Goal: Task Accomplishment & Management: Manage account settings

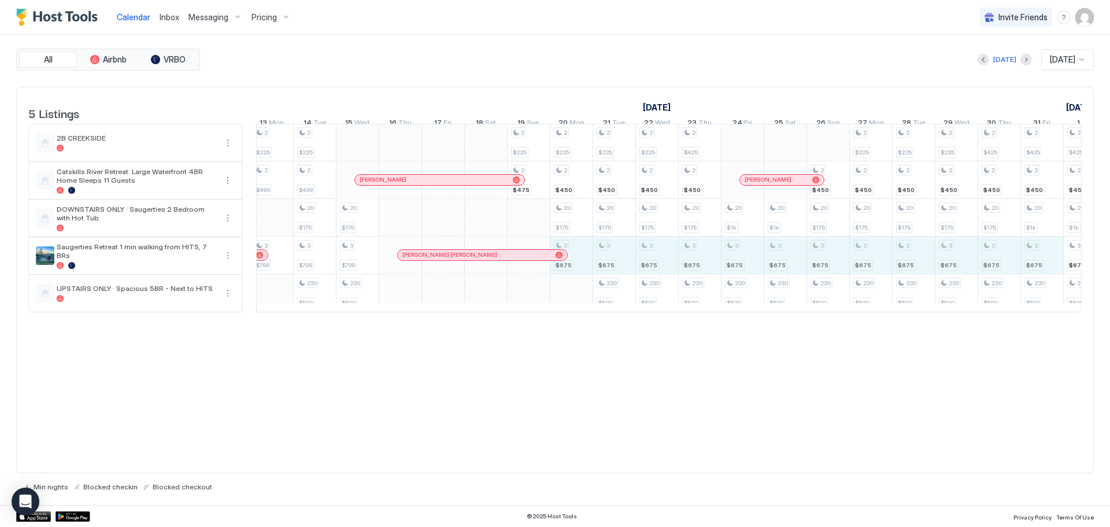
drag, startPoint x: 634, startPoint y: 269, endPoint x: 1062, endPoint y: 262, distance: 429.0
click at [1062, 262] on tr "2 $499 2 $225 2 $499 3 $799 2 $225 2 $499 20 $175 3 $799 230 $500 20 $175 3 $79…" at bounding box center [828, 218] width 2524 height 188
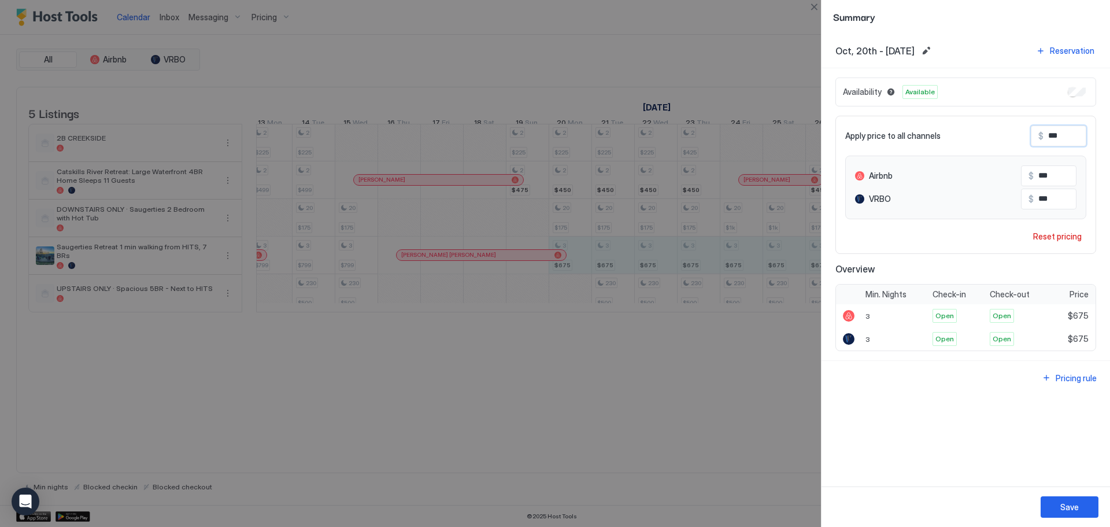
drag, startPoint x: 1071, startPoint y: 136, endPoint x: 899, endPoint y: 137, distance: 171.7
click at [899, 137] on div "Apply price to all channels $ ***" at bounding box center [965, 135] width 241 height 21
type input "*"
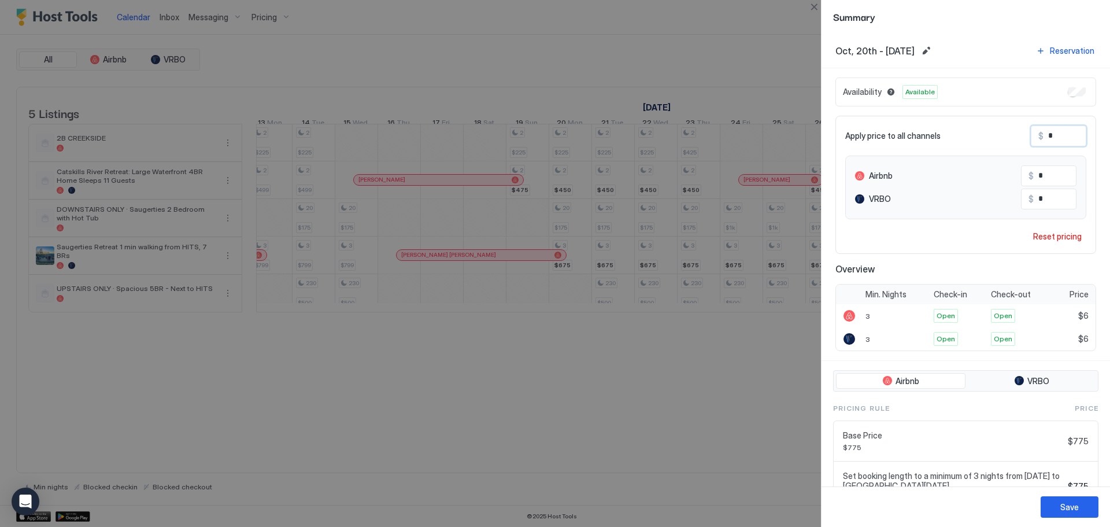
type input "**"
type input "***"
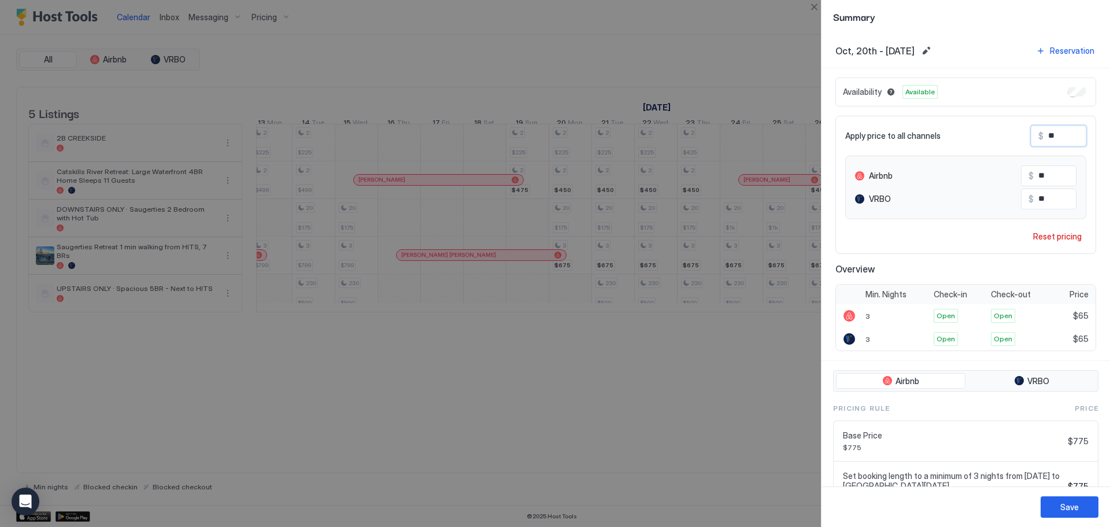
type input "***"
click at [1072, 509] on div "Save" at bounding box center [1069, 507] width 18 height 12
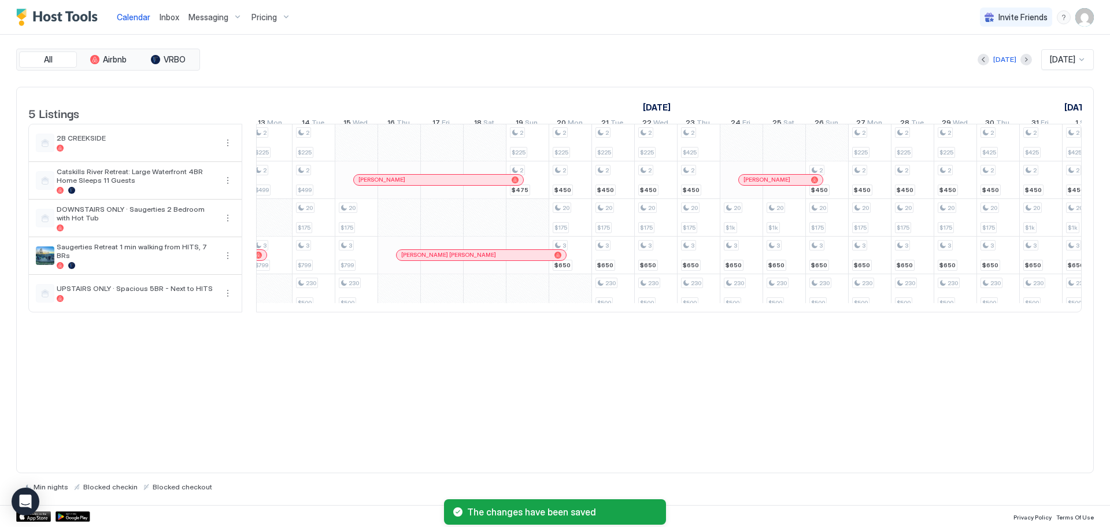
drag, startPoint x: 695, startPoint y: 320, endPoint x: 731, endPoint y: 324, distance: 36.6
click at [734, 313] on table "5 Listings [DATE] [DATE] [DATE] 27 Sat 28 Sun 29 Mon 30 Tue 1 Wed 2 Thu 3 Fri 4…" at bounding box center [554, 199] width 1053 height 225
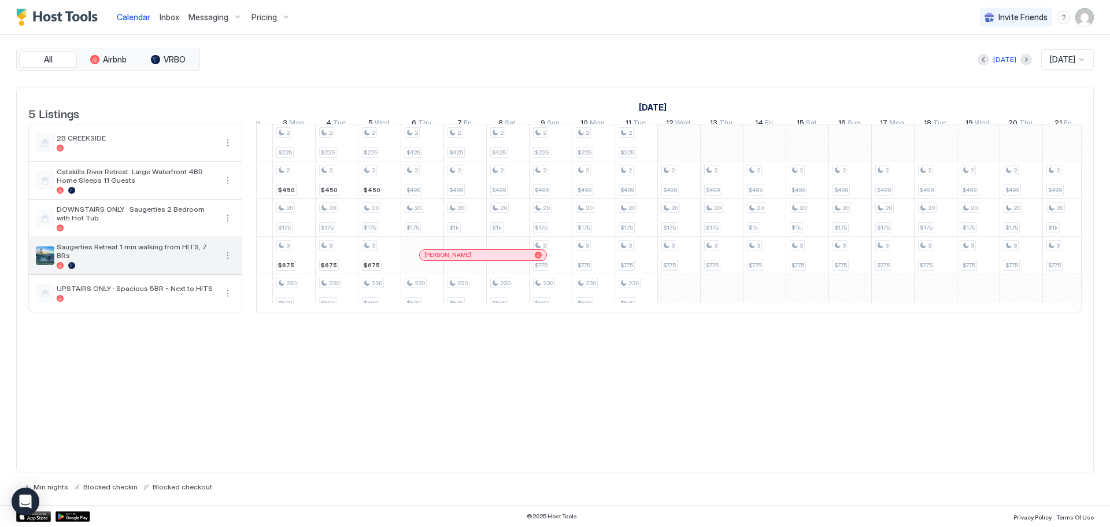
click at [225, 262] on button "More options" at bounding box center [228, 256] width 14 height 14
click at [194, 313] on span "Listing Settings" at bounding box center [207, 317] width 51 height 9
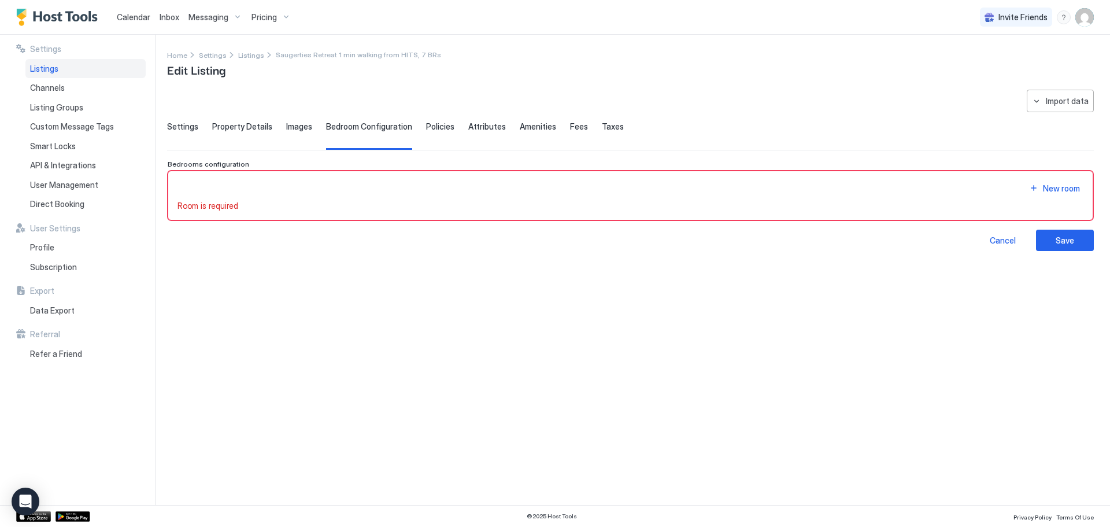
click at [279, 17] on div "Pricing" at bounding box center [271, 18] width 49 height 20
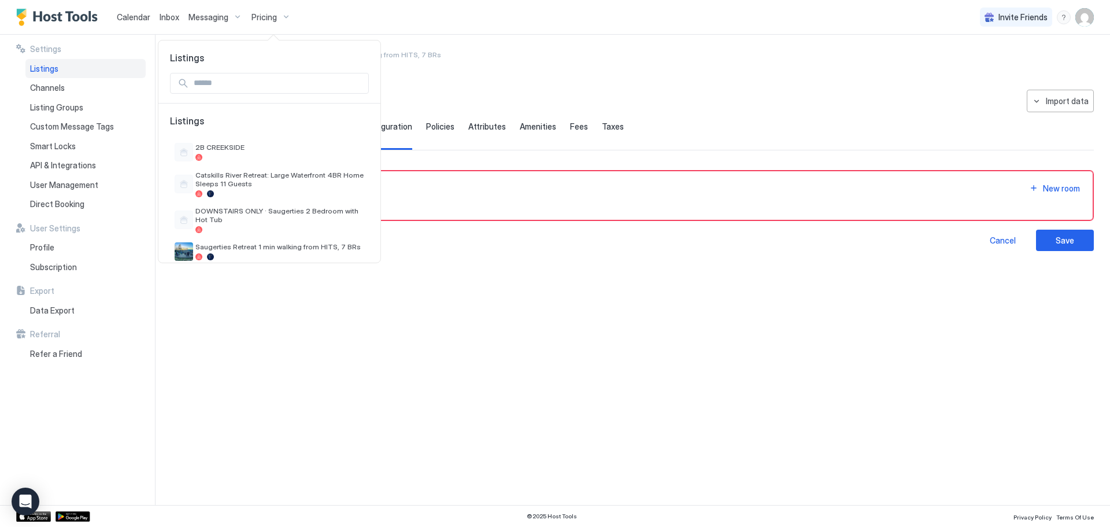
click at [116, 13] on div at bounding box center [555, 263] width 1110 height 527
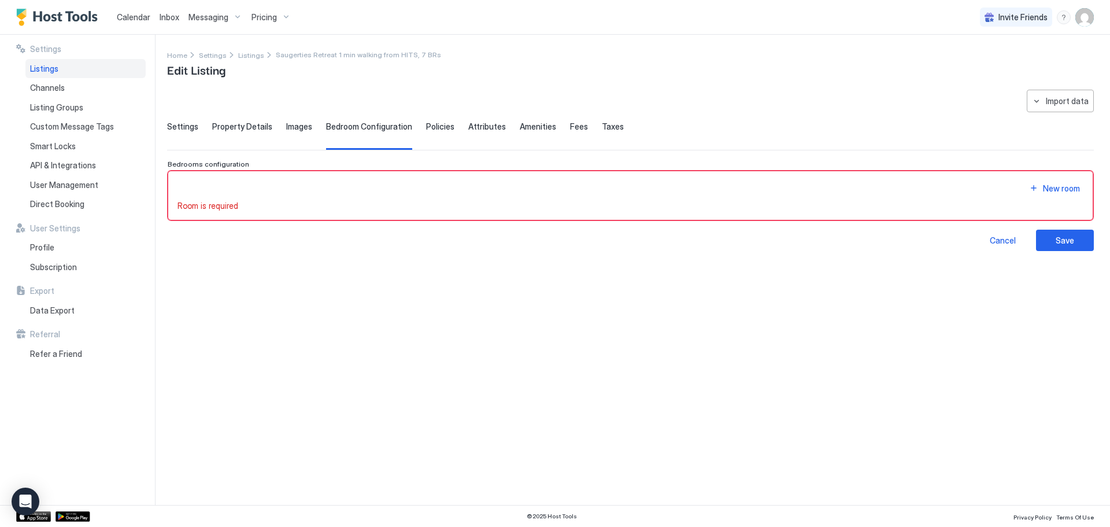
click at [129, 13] on span "Calendar" at bounding box center [134, 17] width 34 height 10
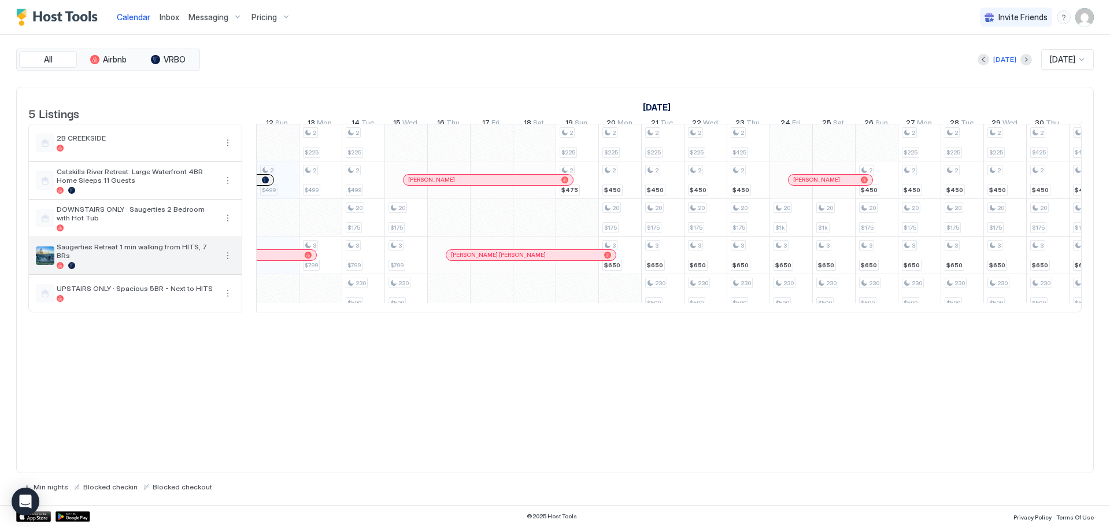
click at [232, 262] on button "More options" at bounding box center [228, 256] width 14 height 14
click at [209, 314] on span "Listing Settings" at bounding box center [207, 317] width 51 height 9
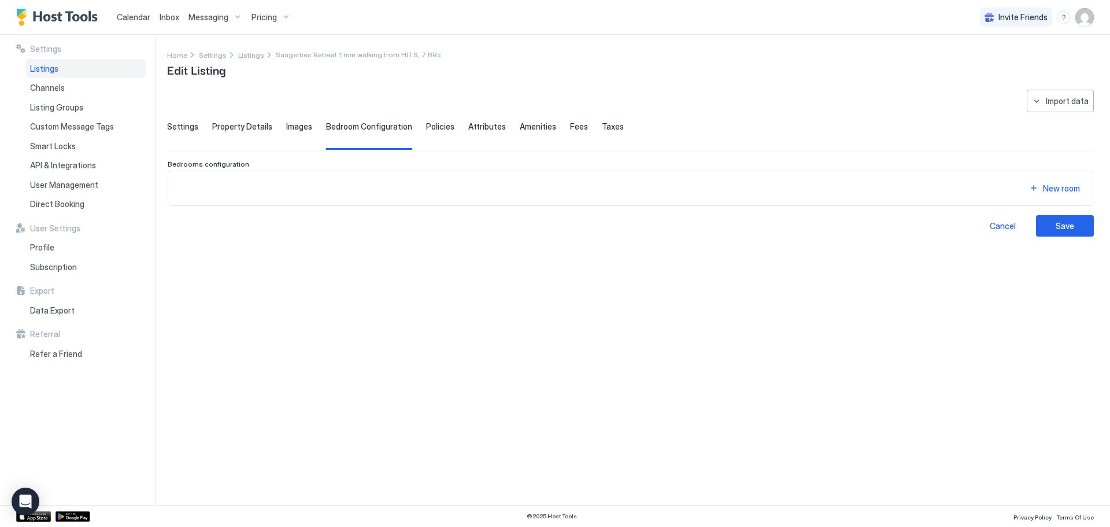
click at [260, 10] on div "Pricing" at bounding box center [271, 18] width 49 height 20
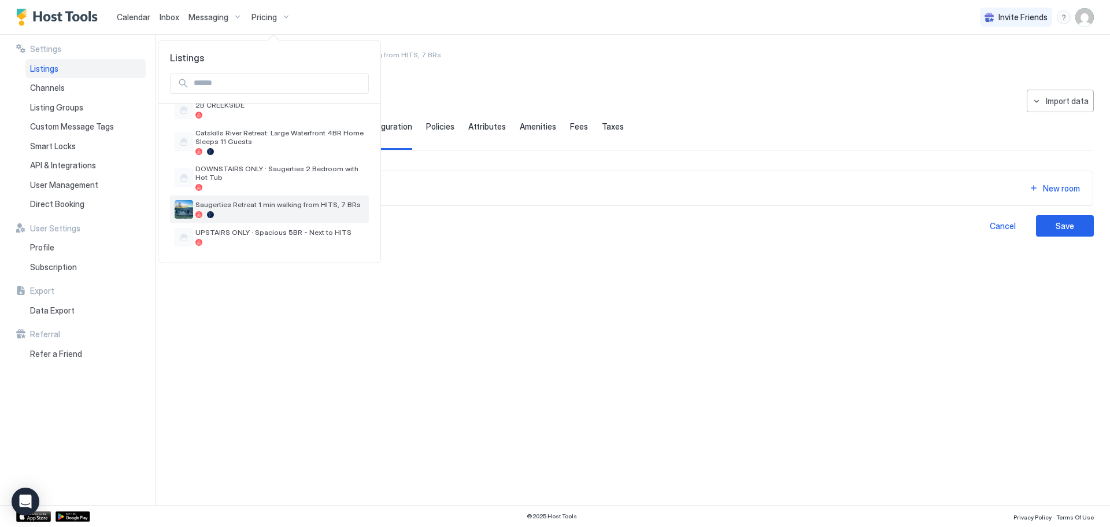
click at [249, 216] on div at bounding box center [279, 214] width 169 height 7
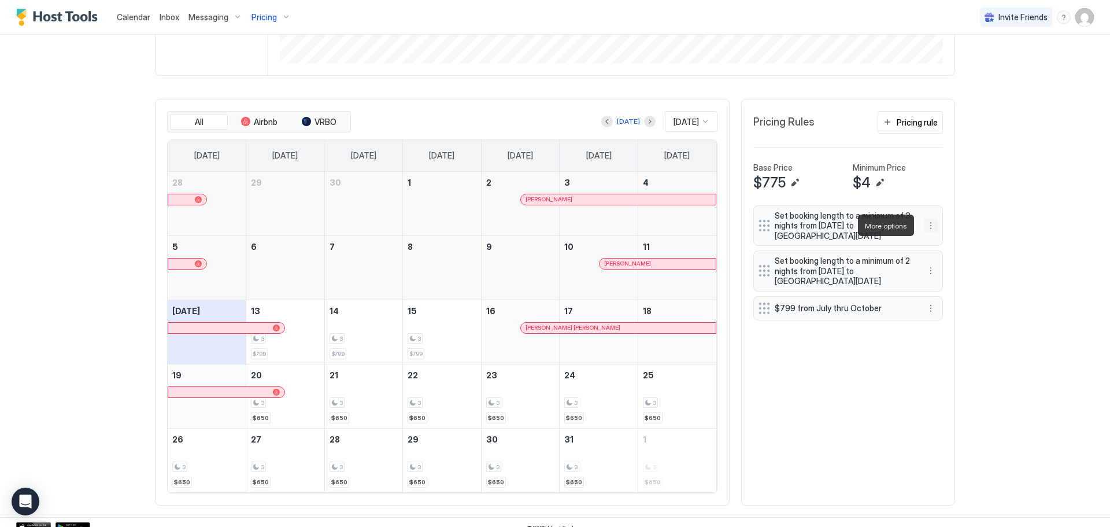
click at [928, 225] on button "More options" at bounding box center [931, 226] width 14 height 14
click at [940, 243] on span "Edit" at bounding box center [944, 241] width 13 height 9
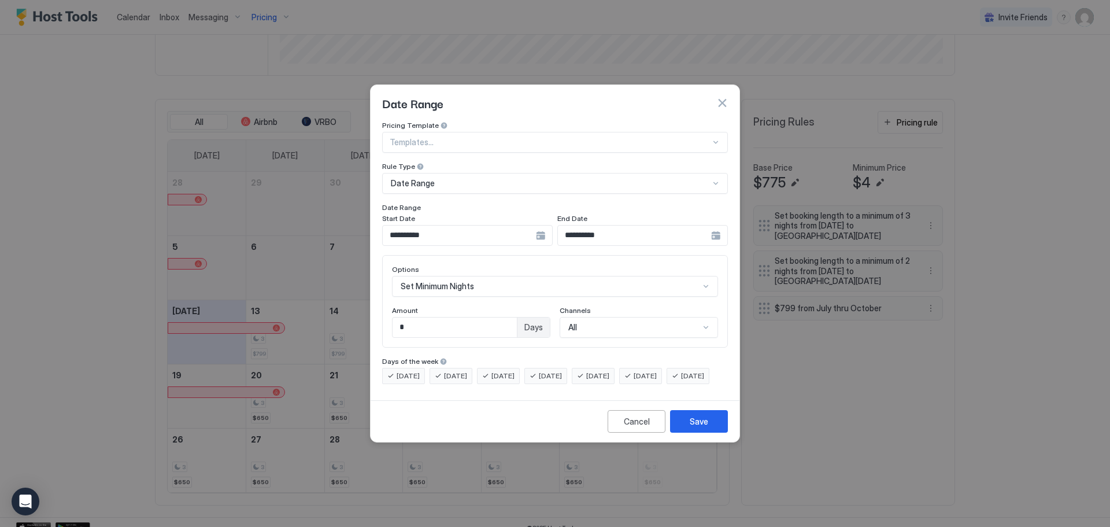
click at [543, 225] on div "**********" at bounding box center [467, 235] width 171 height 21
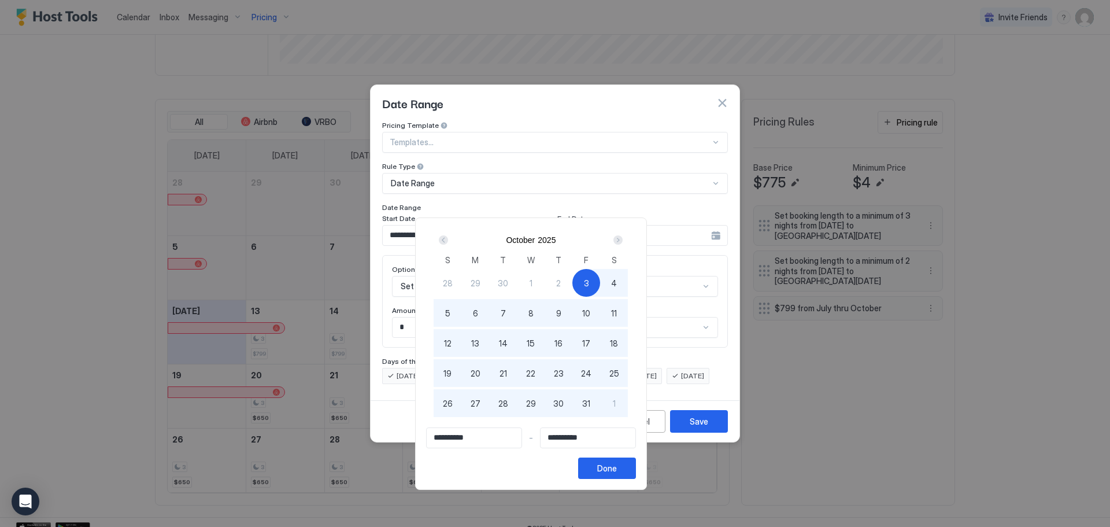
click at [623, 239] on div "Next" at bounding box center [617, 239] width 9 height 9
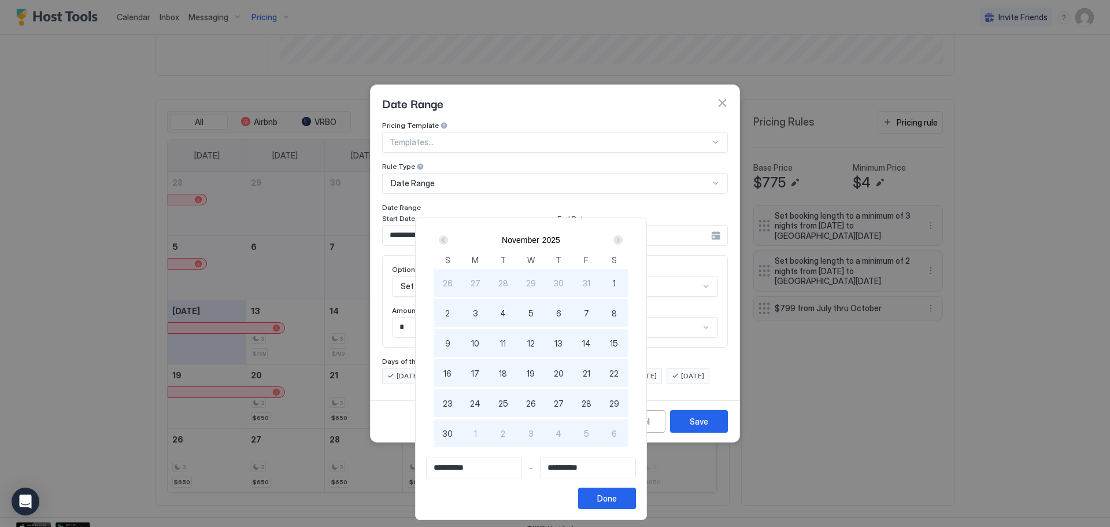
click at [453, 435] on span "30" at bounding box center [447, 433] width 10 height 12
type input "**********"
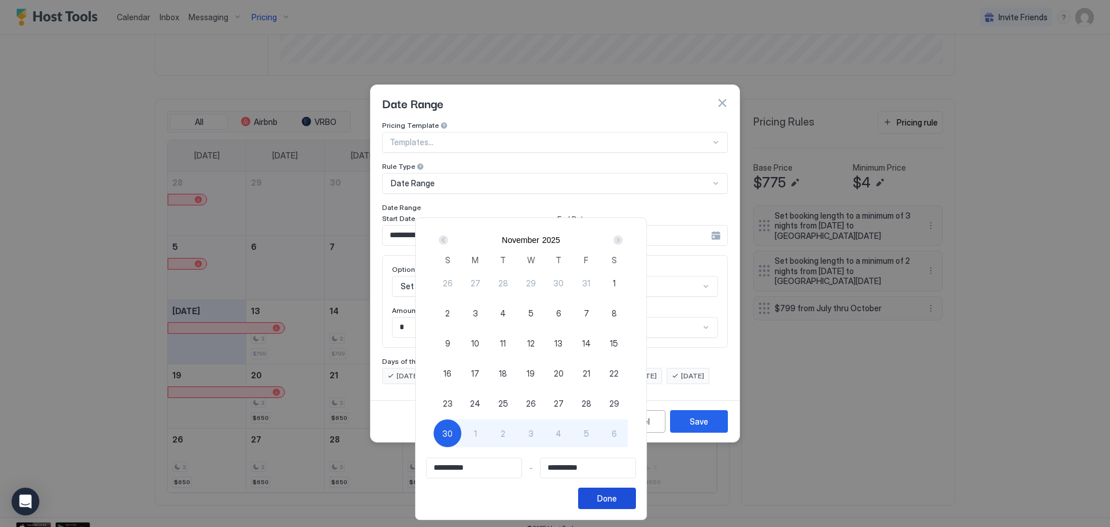
click at [617, 503] on div "Done" at bounding box center [607, 498] width 20 height 12
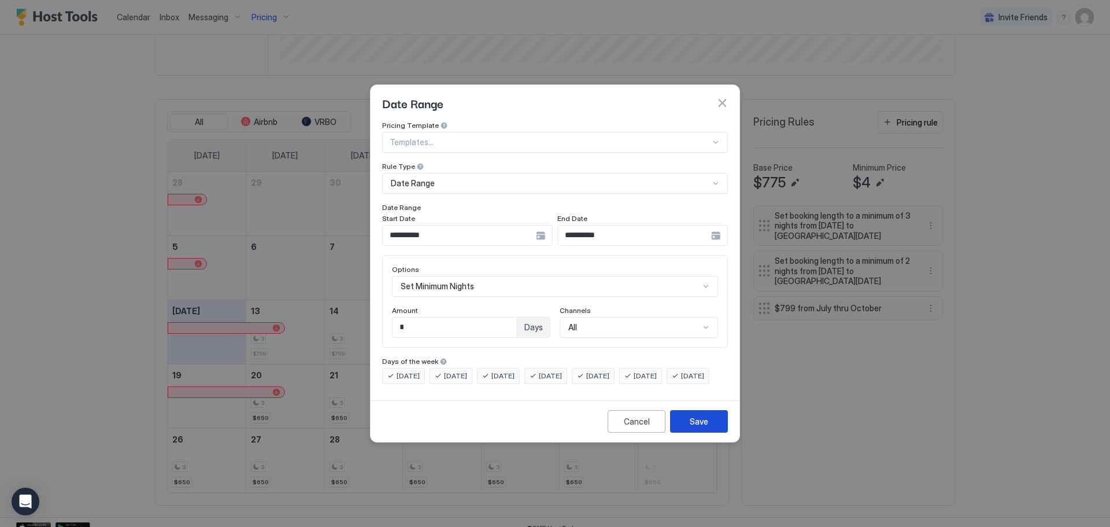
click at [691, 427] on div "Save" at bounding box center [699, 421] width 18 height 12
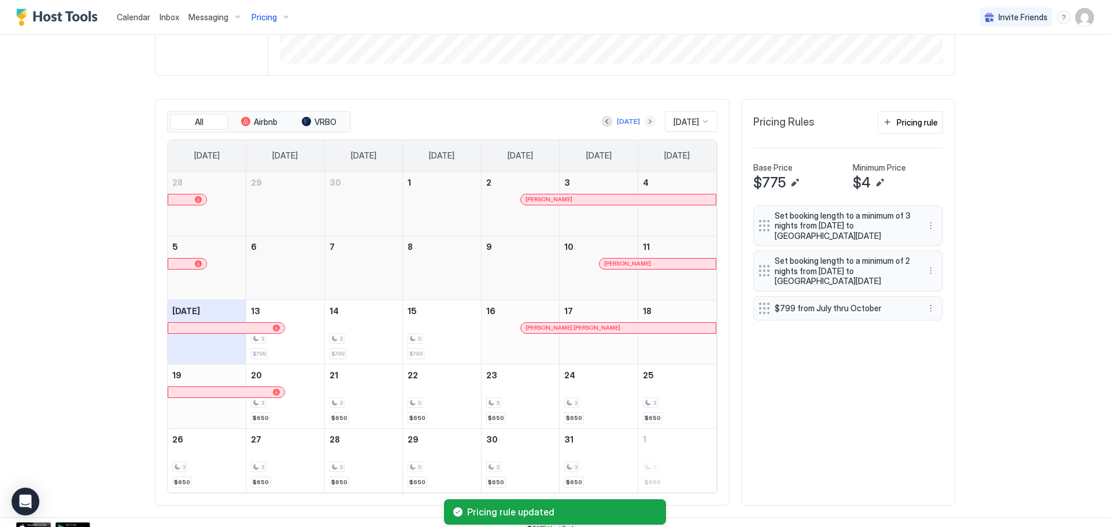
click at [644, 123] on button "Next month" at bounding box center [650, 122] width 12 height 12
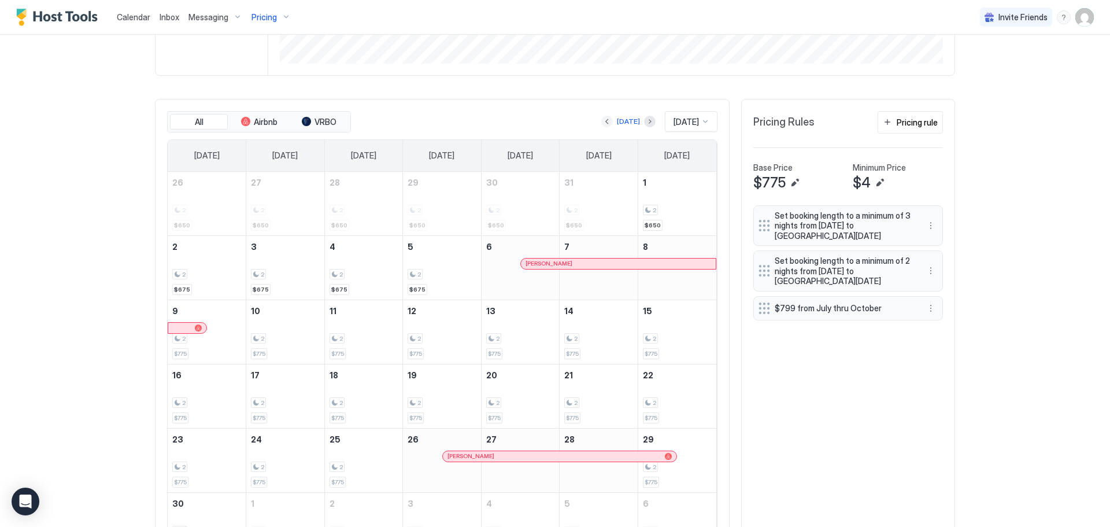
click at [601, 123] on button "Previous month" at bounding box center [607, 122] width 12 height 12
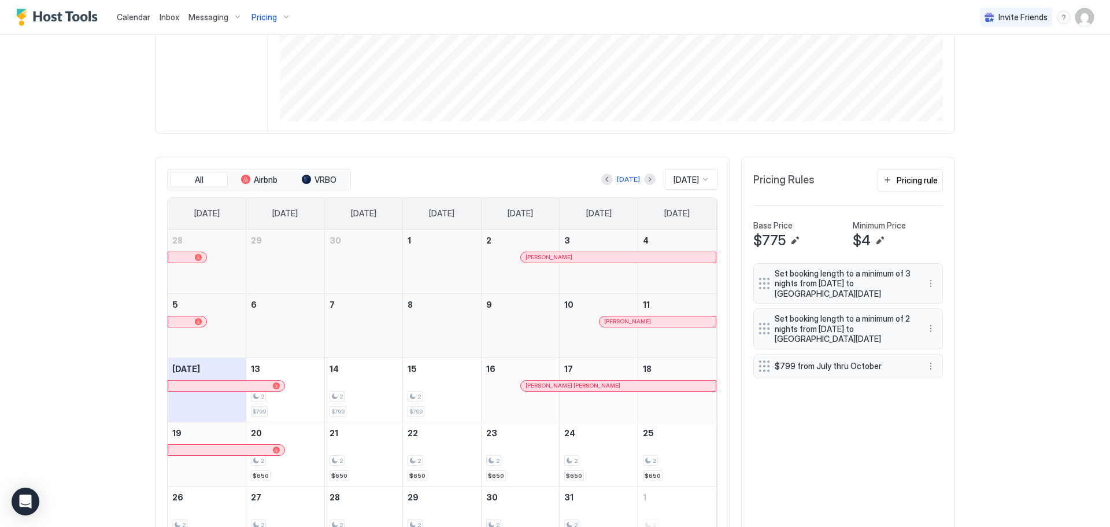
scroll to position [110, 0]
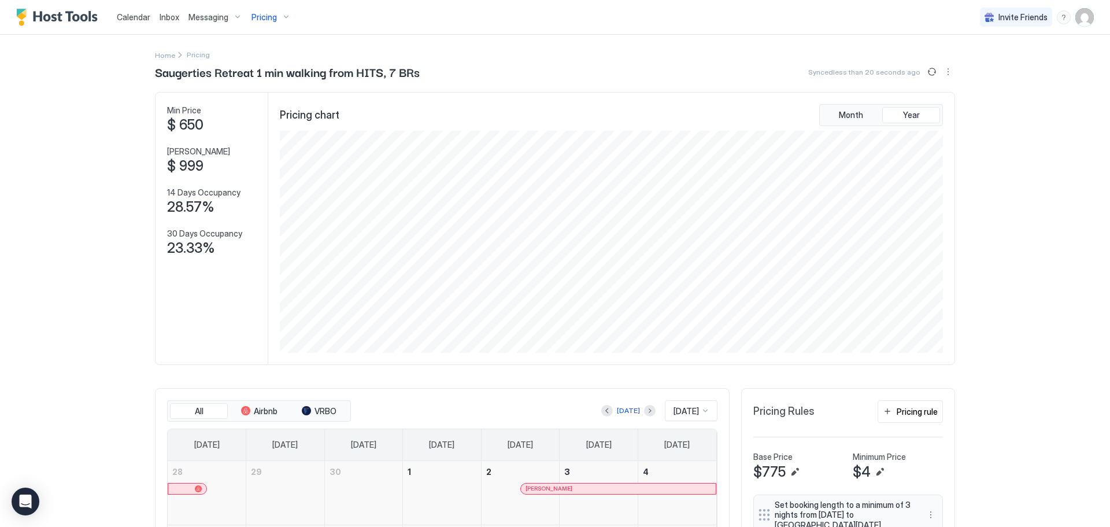
click at [254, 18] on span "Pricing" at bounding box center [263, 17] width 25 height 10
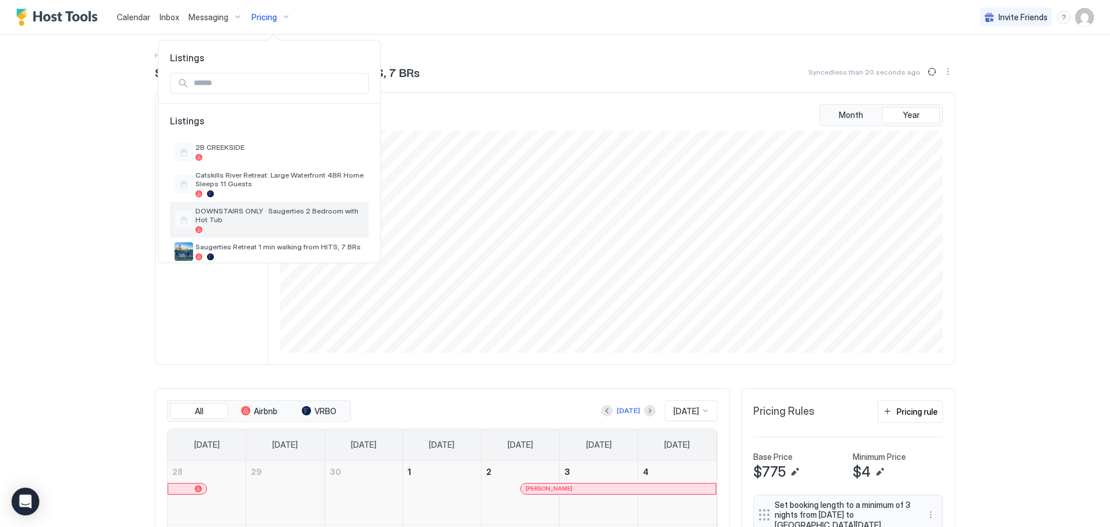
scroll to position [42, 0]
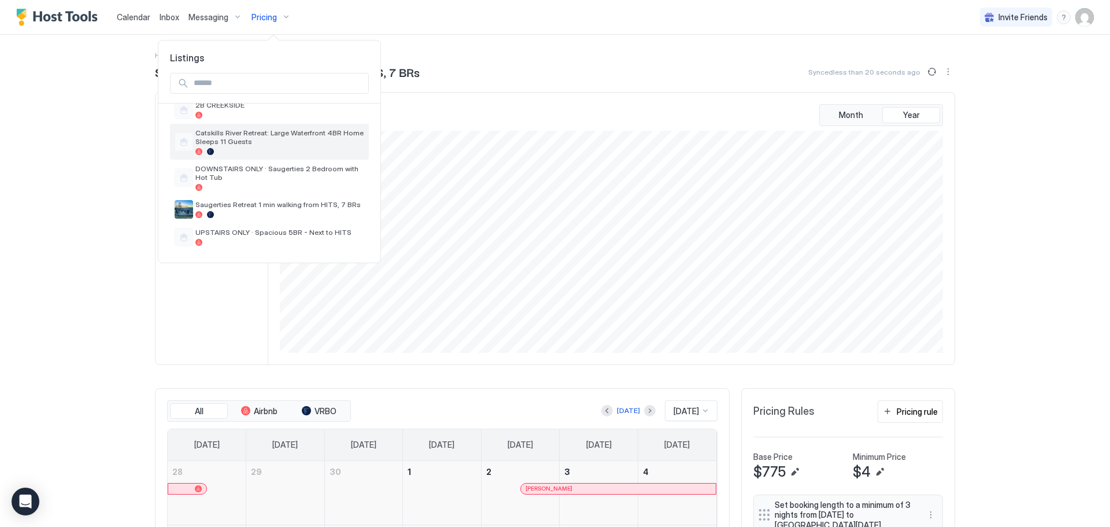
click at [293, 142] on span "Catskills River Retreat: Large Waterfront 4BR Home Sleeps 11 Guests" at bounding box center [279, 136] width 169 height 17
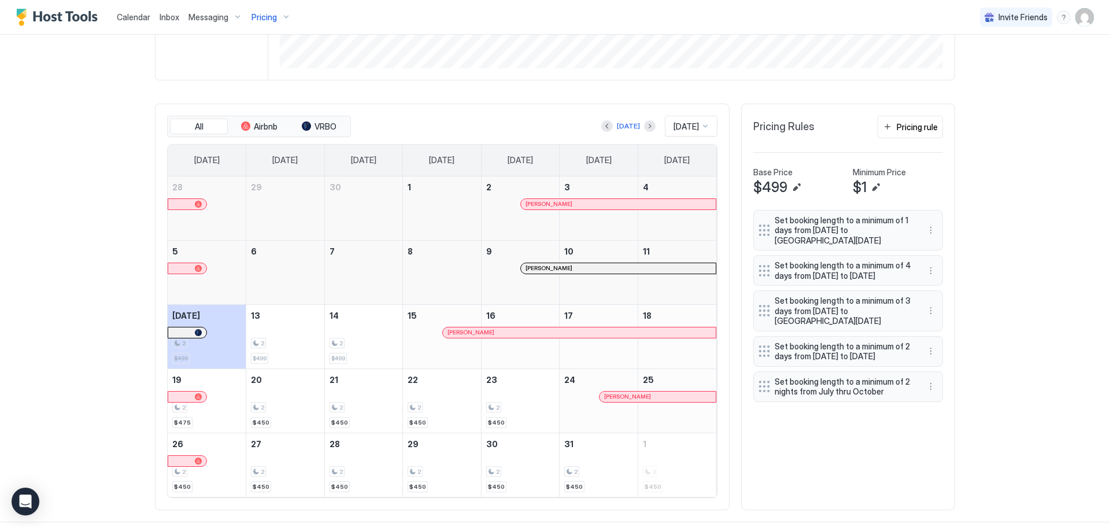
scroll to position [300, 0]
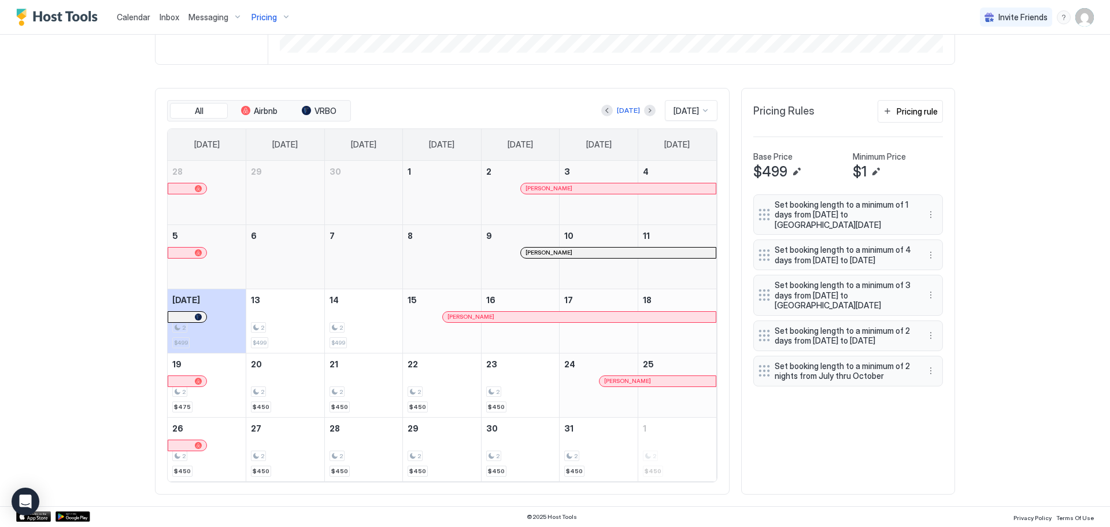
click at [642, 104] on div "[DATE]" at bounding box center [628, 110] width 54 height 14
click at [644, 112] on button "Next month" at bounding box center [650, 111] width 12 height 12
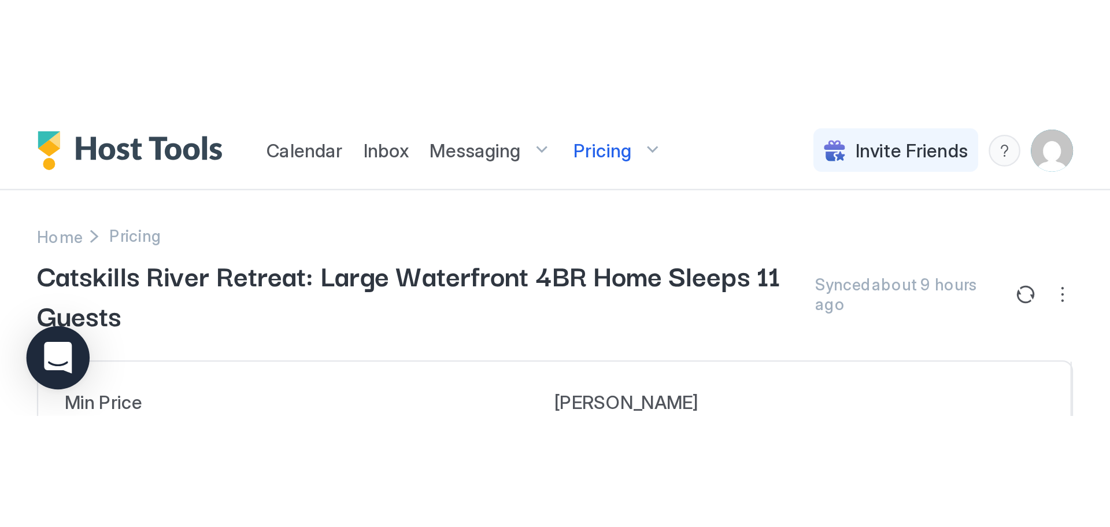
scroll to position [222, 665]
